Goal: Find specific page/section: Find specific page/section

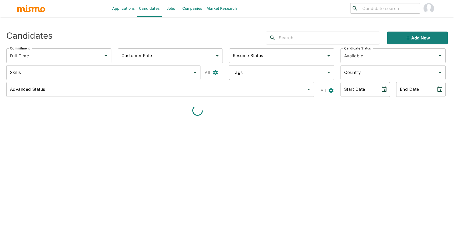
click at [379, 9] on input "search" at bounding box center [389, 8] width 58 height 7
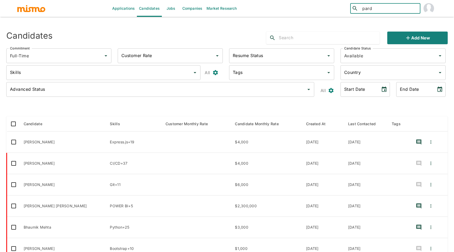
type input "pardo"
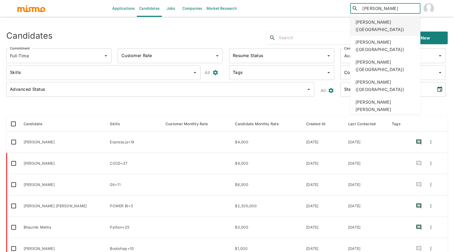
click at [392, 26] on div "Esteban Pardo Álvarez (Costa Rica)" at bounding box center [385, 26] width 70 height 20
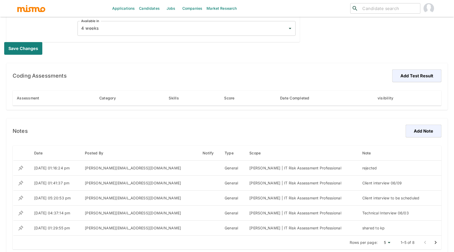
scroll to position [277, 0]
